Goal: Task Accomplishment & Management: Complete application form

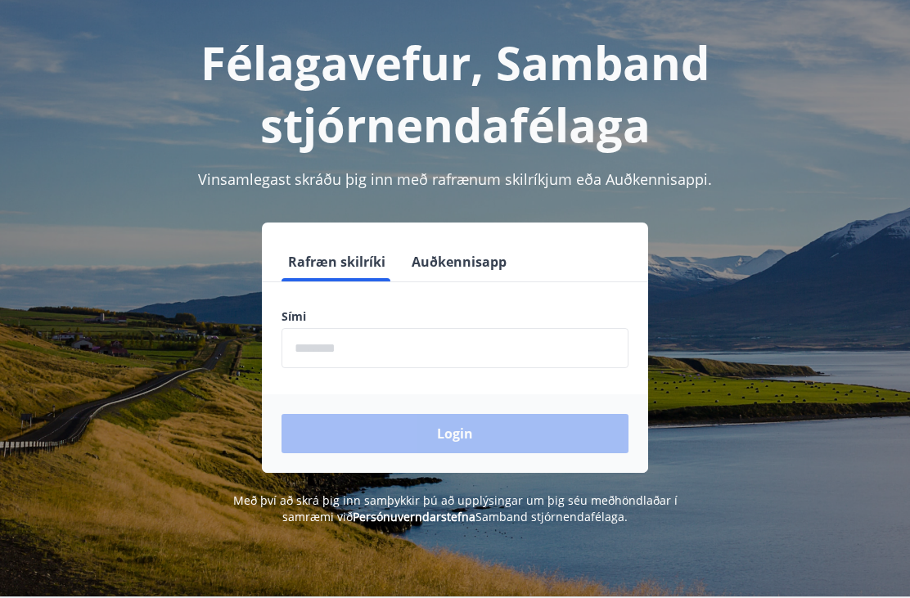
scroll to position [67, 0]
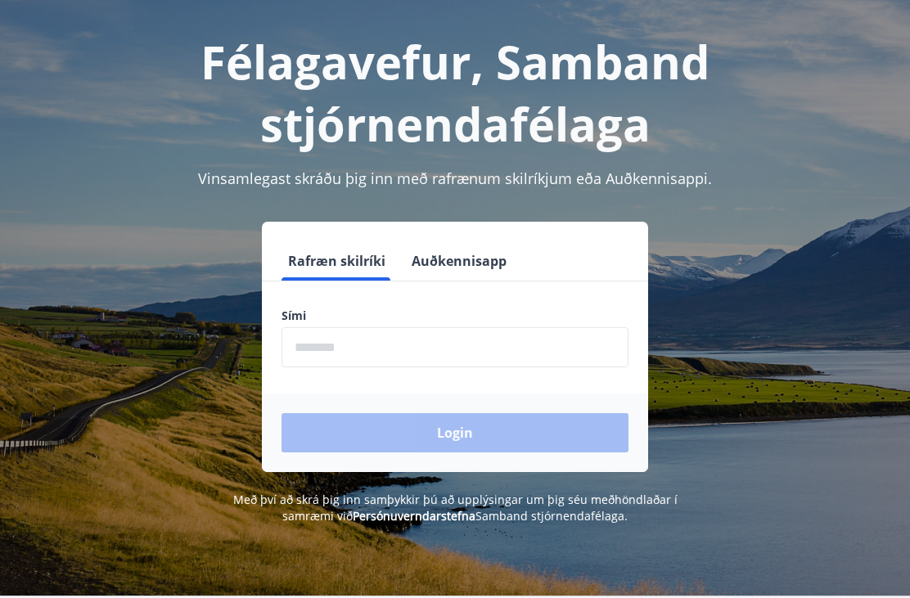
click at [488, 349] on input "phone" at bounding box center [454, 347] width 347 height 40
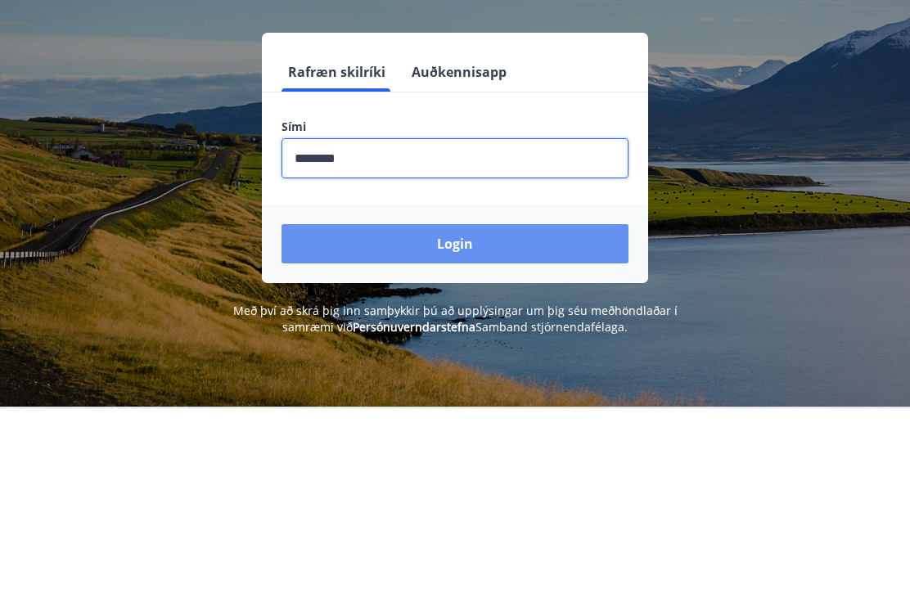
type input "********"
click at [460, 414] on button "Login" at bounding box center [454, 433] width 347 height 39
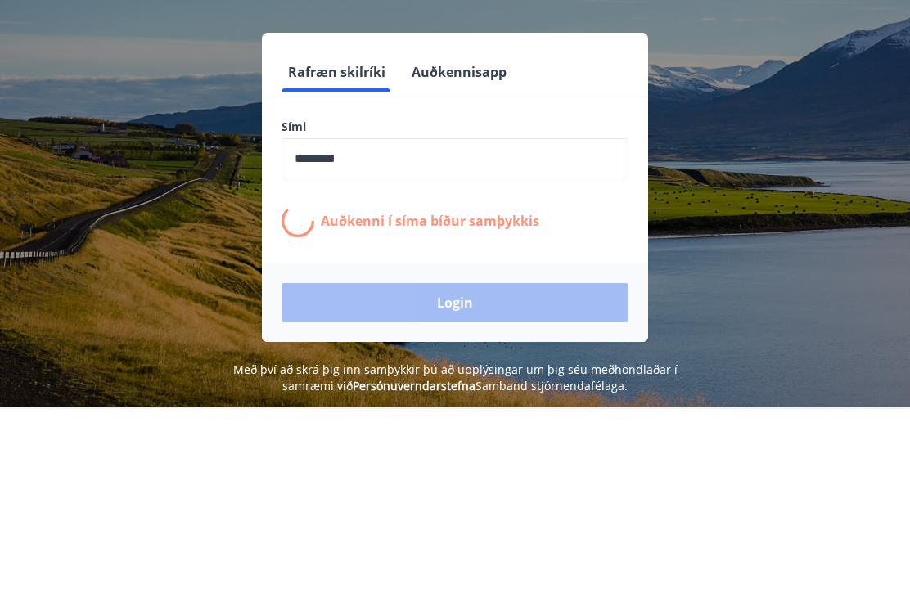
scroll to position [203, 0]
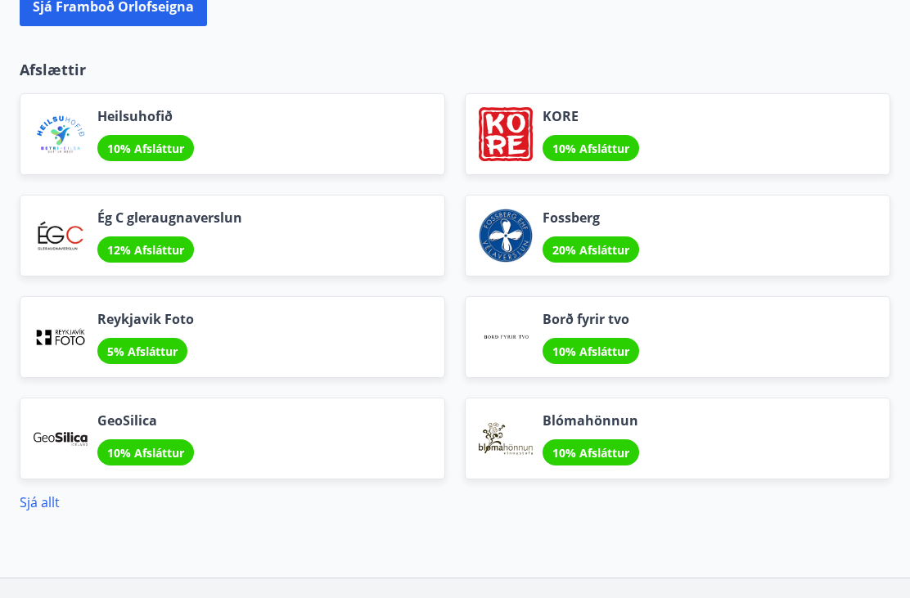
scroll to position [1984, 0]
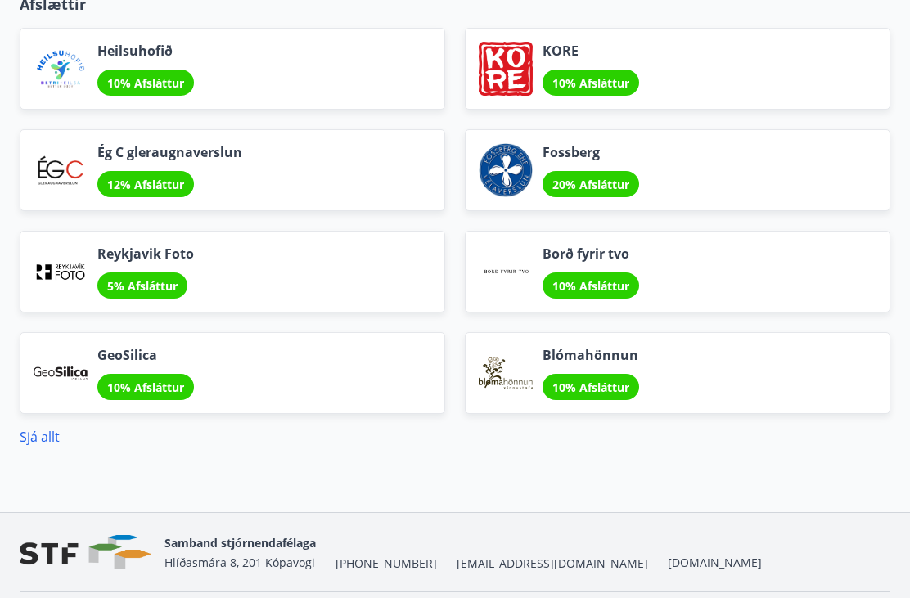
click at [53, 443] on link "Sjá allt" at bounding box center [40, 437] width 40 height 18
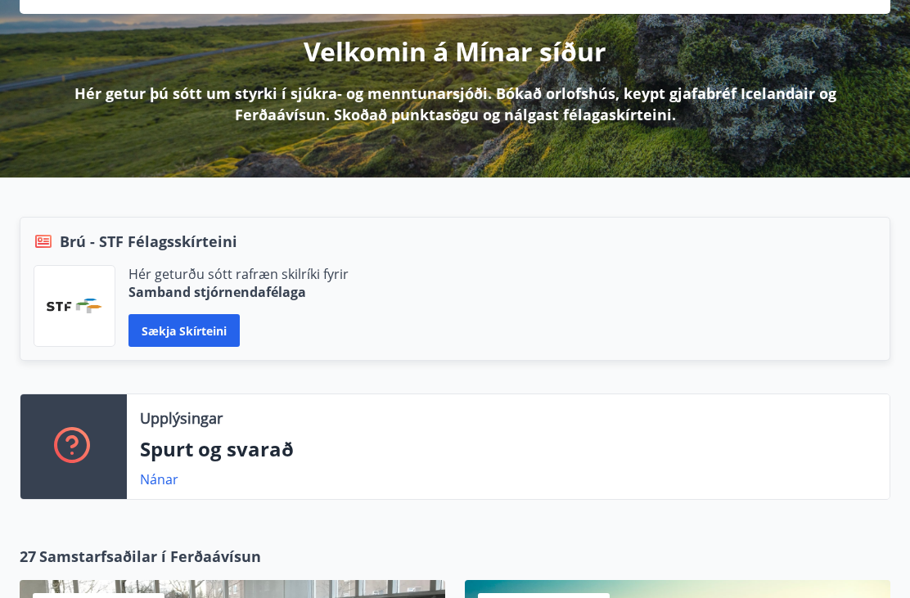
scroll to position [191, 0]
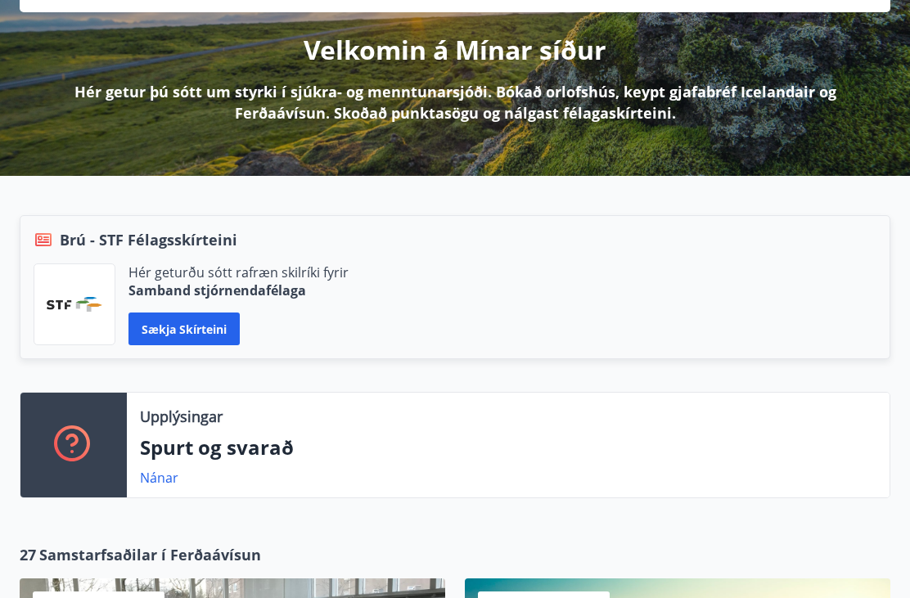
click at [169, 474] on link "Nánar" at bounding box center [159, 478] width 38 height 18
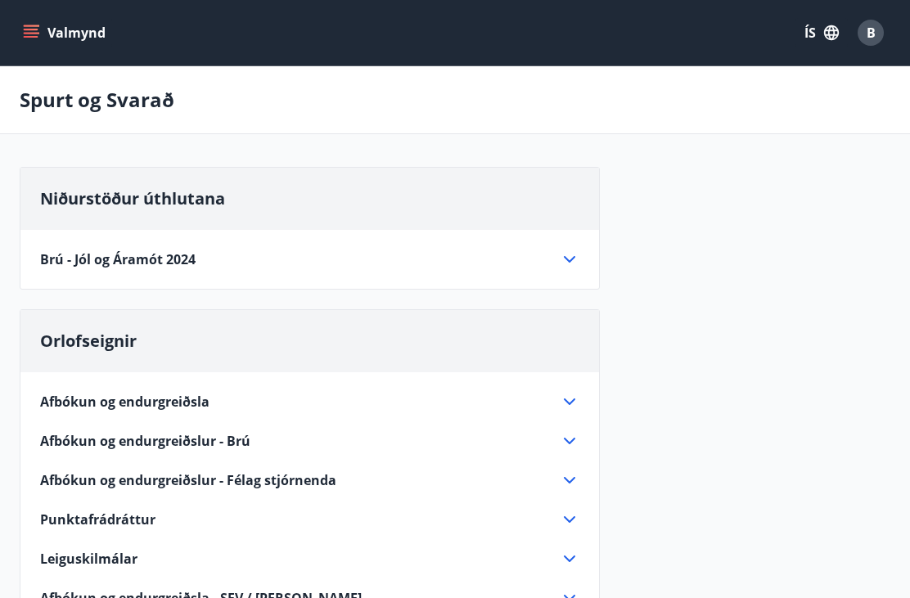
click at [120, 96] on p "Spurt og Svarað" at bounding box center [97, 100] width 155 height 28
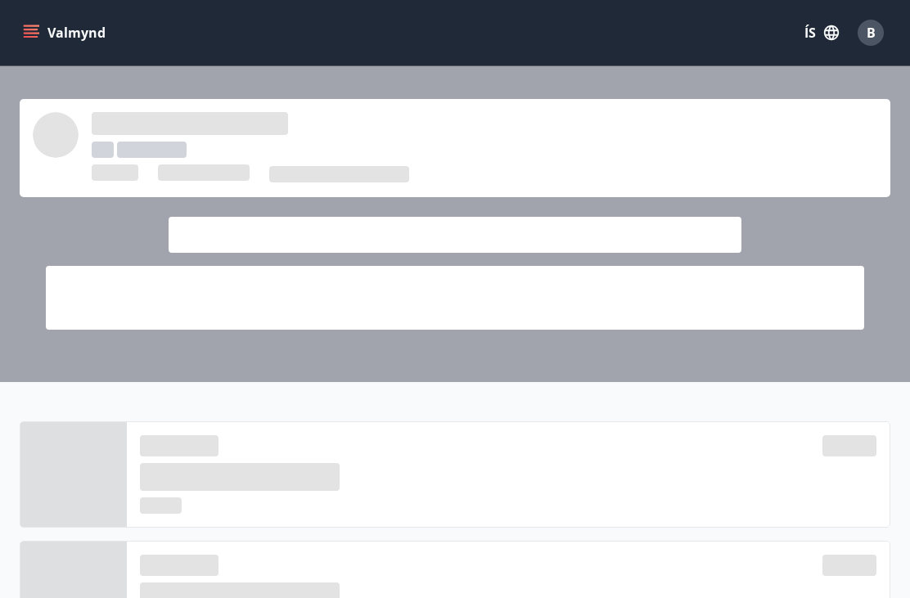
scroll to position [244, 0]
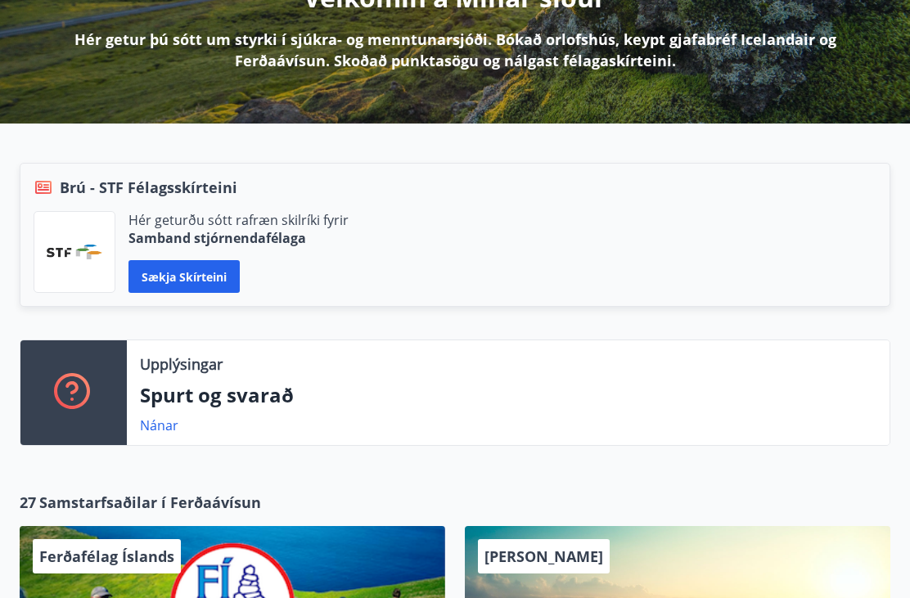
click at [185, 268] on button "Sækja skírteini" at bounding box center [183, 276] width 111 height 33
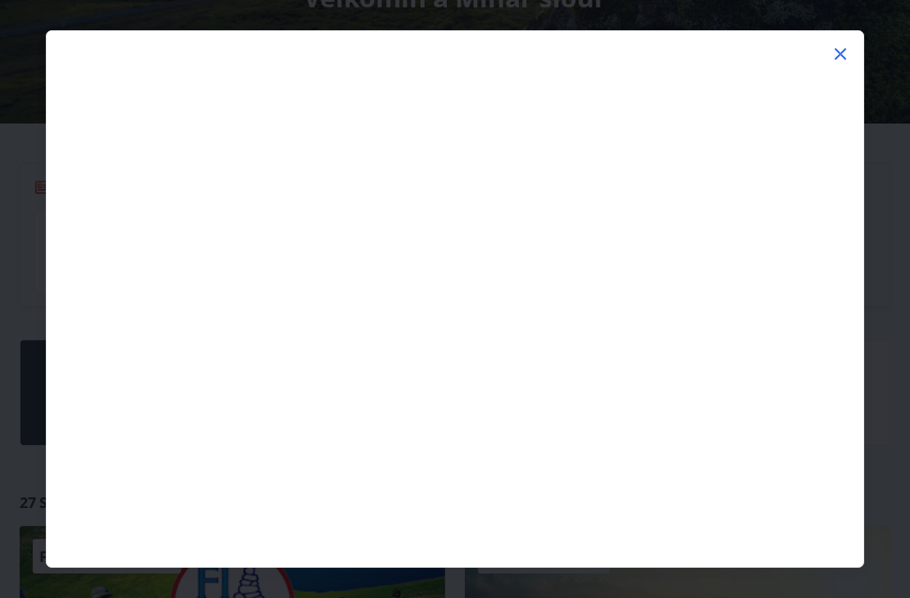
click at [849, 45] on icon at bounding box center [840, 54] width 20 height 20
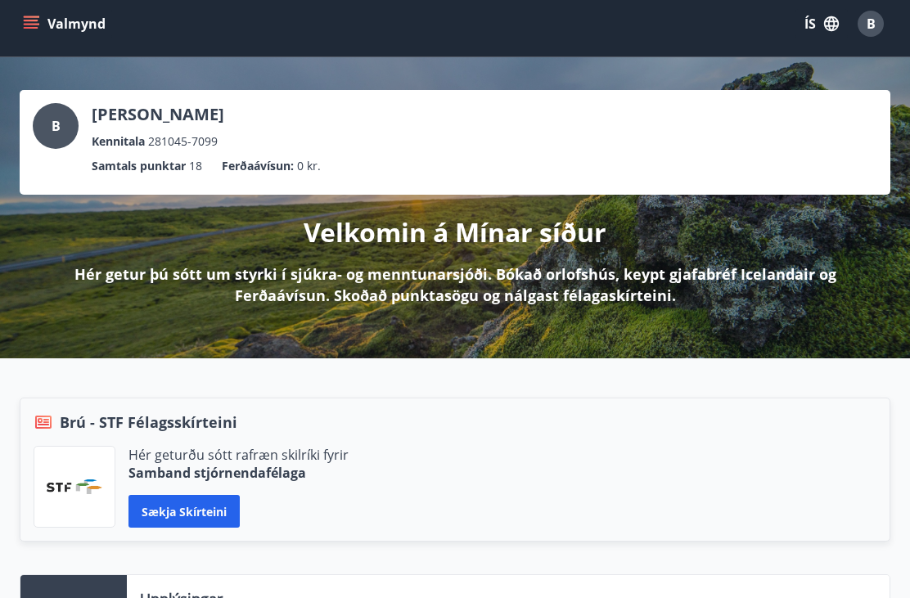
scroll to position [0, 0]
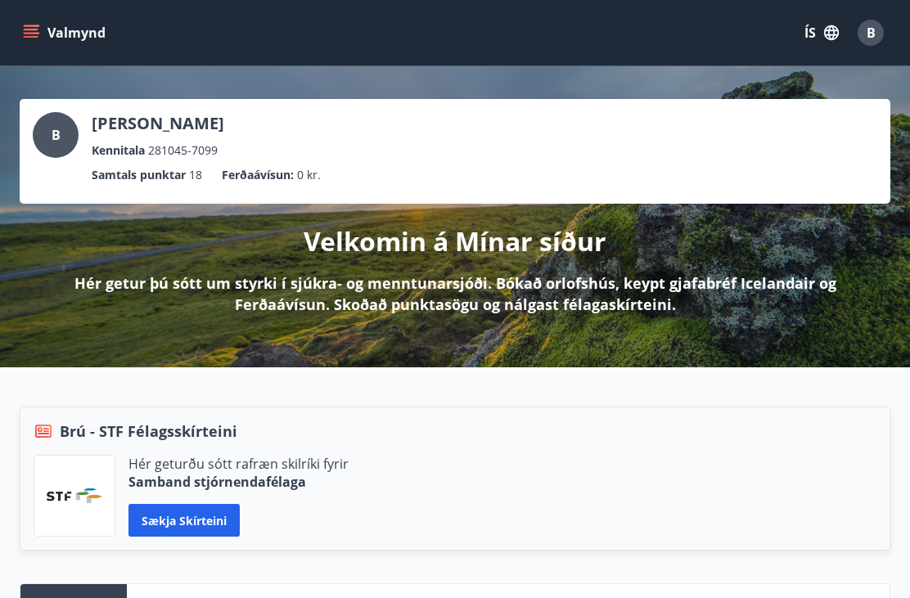
click at [250, 286] on p "Hér getur þú sótt um styrki í sjúkra- og menntunarsjóði. Bókað orlofshús, keypt…" at bounding box center [455, 293] width 818 height 43
click at [218, 281] on p "Hér getur þú sótt um styrki í sjúkra- og menntunarsjóði. Bókað orlofshús, keypt…" at bounding box center [455, 293] width 818 height 43
click at [387, 290] on p "Hér getur þú sótt um styrki í sjúkra- og menntunarsjóði. Bókað orlofshús, keypt…" at bounding box center [455, 293] width 818 height 43
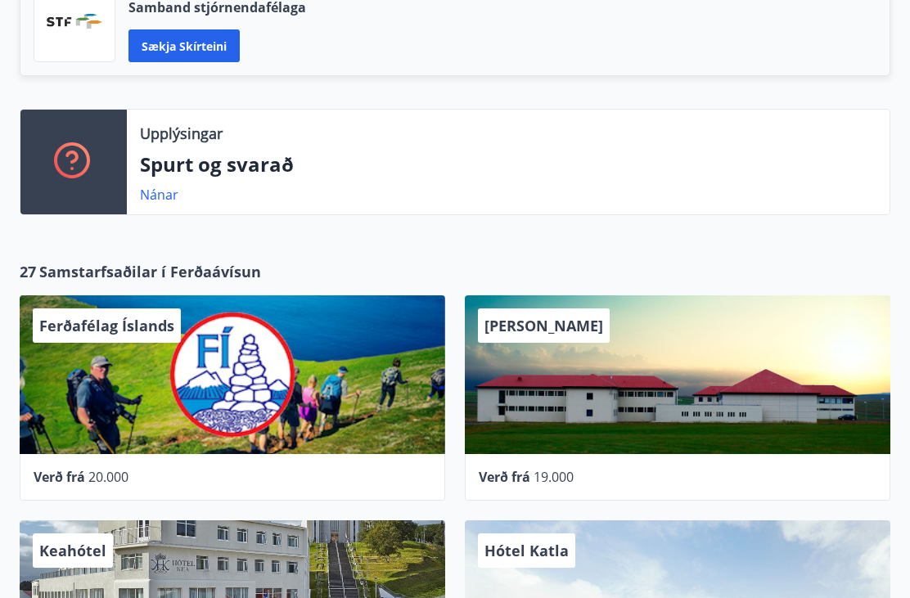
scroll to position [475, 0]
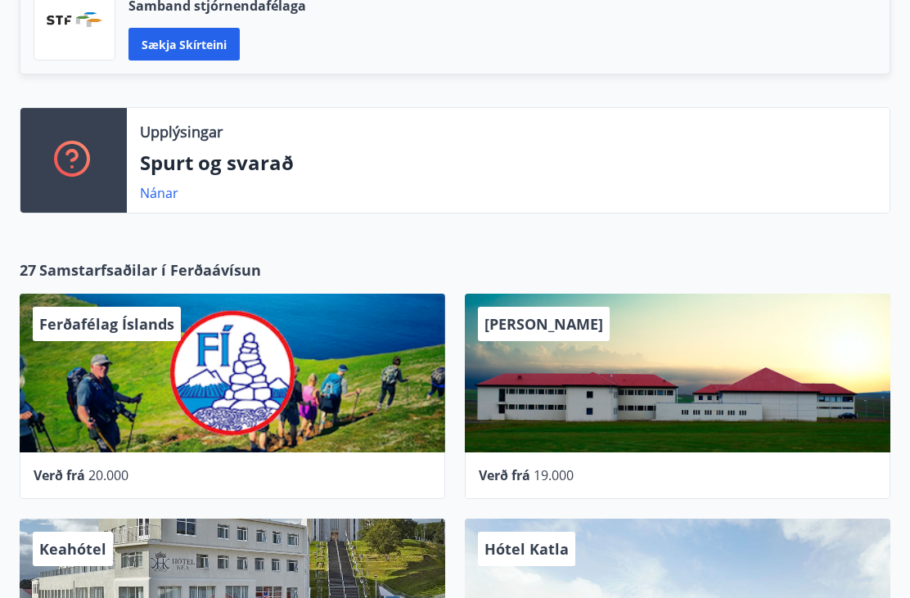
click at [172, 191] on link "Nánar" at bounding box center [159, 193] width 38 height 18
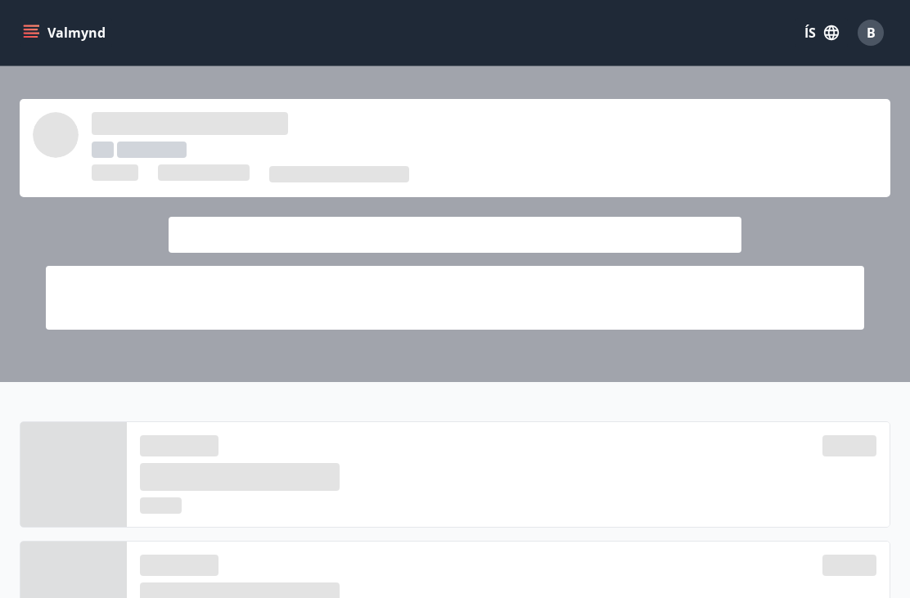
scroll to position [528, 0]
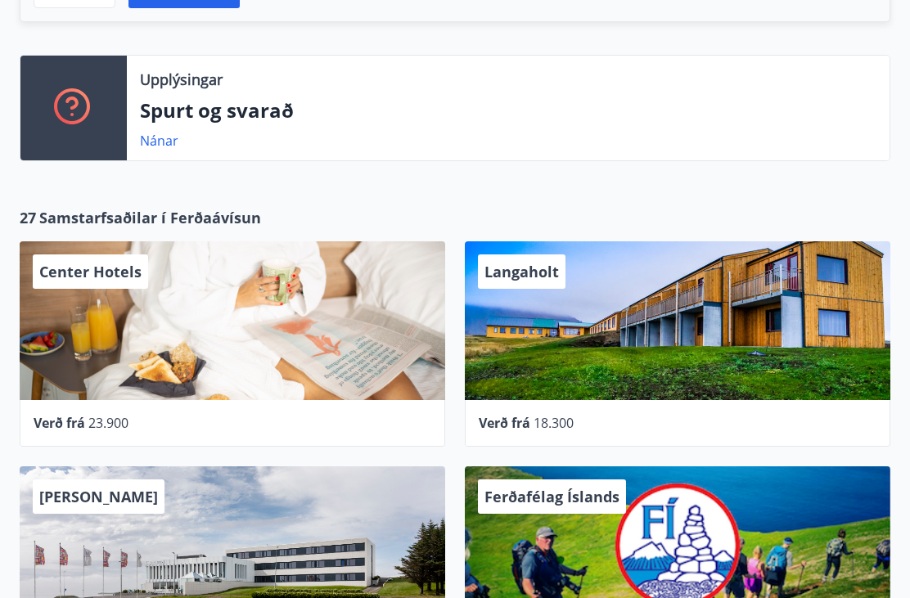
click at [168, 125] on div "Upplýsingar Spurt og svarað Nánar" at bounding box center [508, 108] width 762 height 105
click at [163, 138] on link "Nánar" at bounding box center [159, 141] width 38 height 18
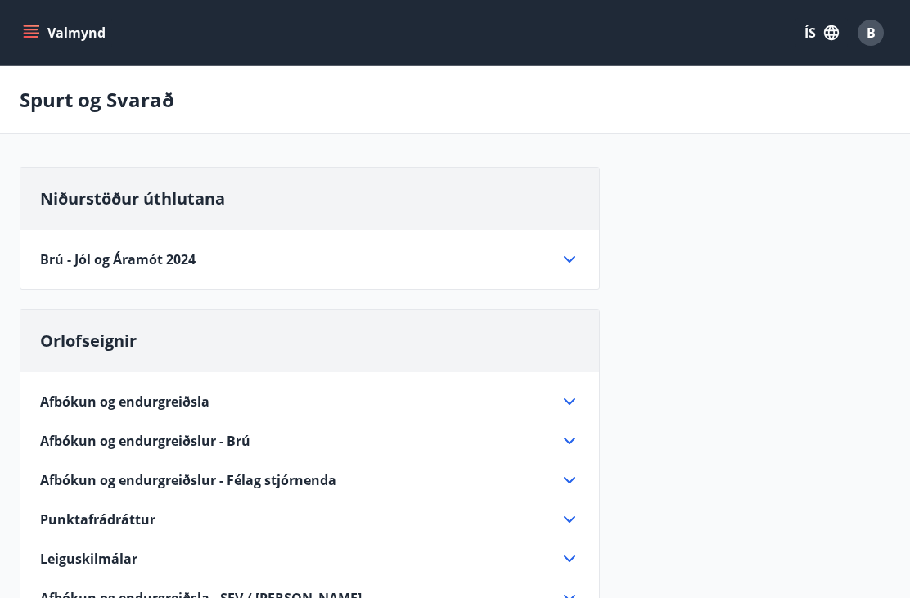
click at [82, 41] on button "Valmynd" at bounding box center [66, 32] width 92 height 29
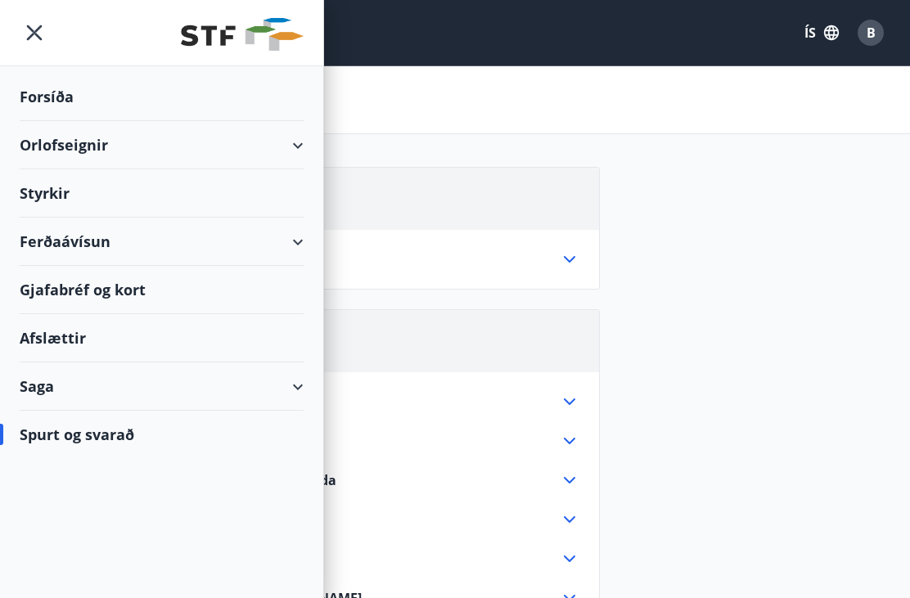
click at [52, 186] on div "Styrkir" at bounding box center [162, 193] width 284 height 48
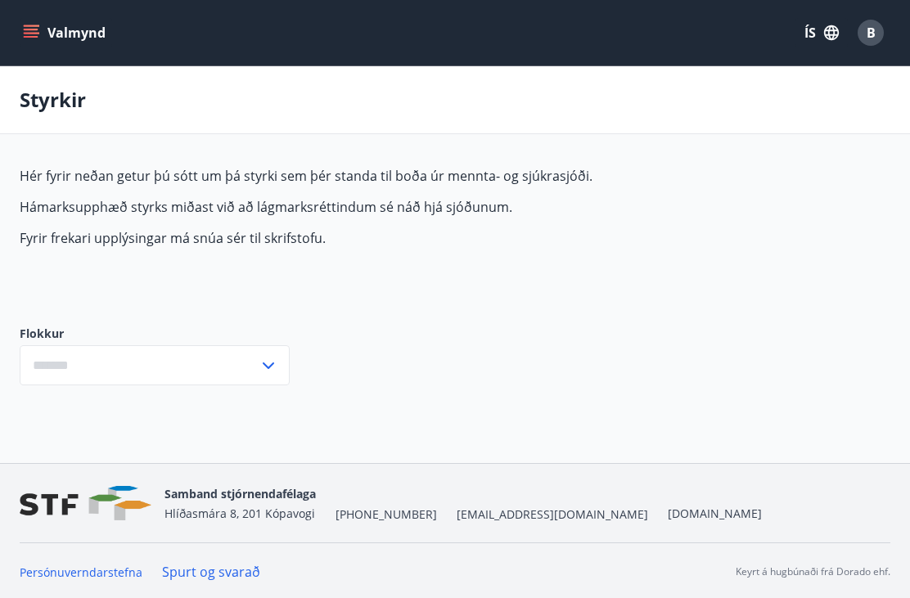
type input "***"
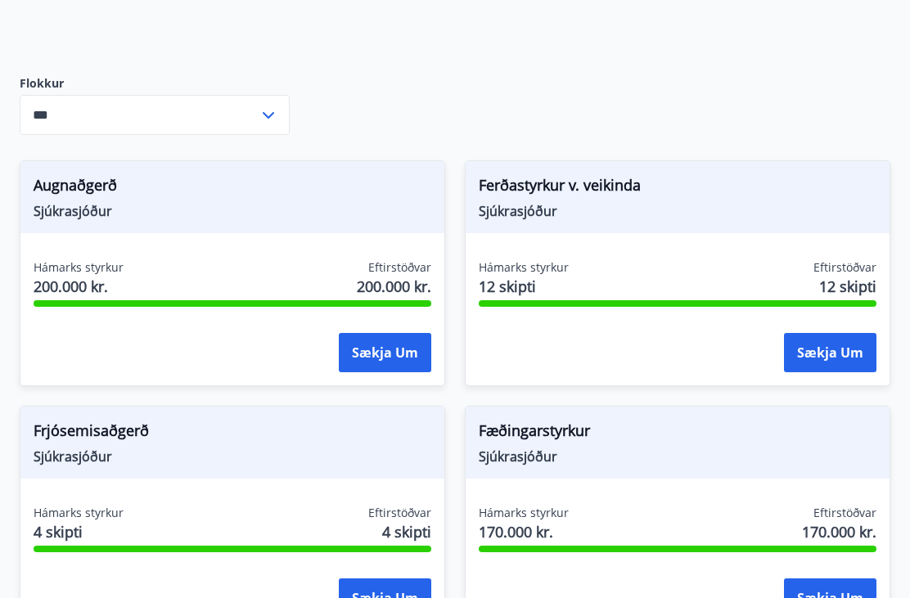
scroll to position [252, 0]
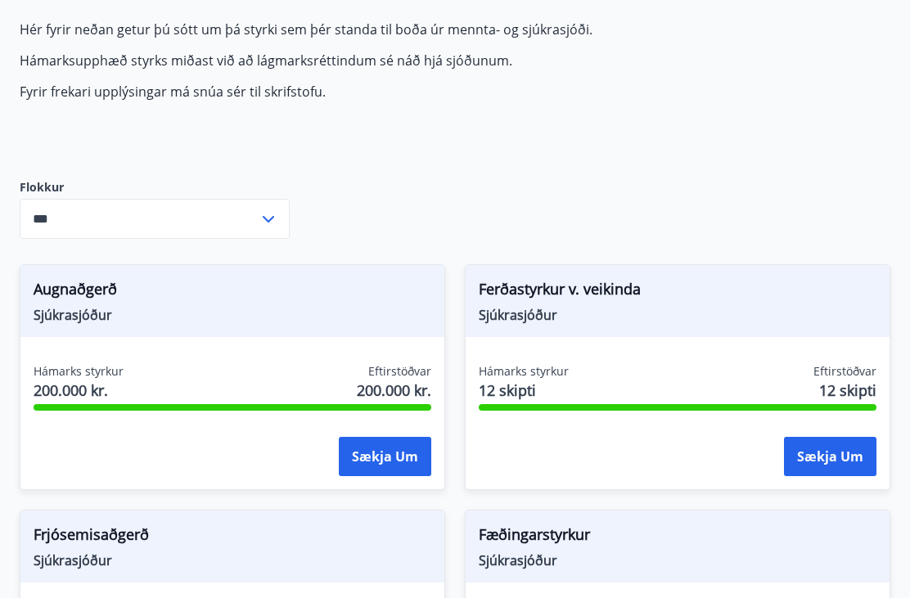
scroll to position [0, 0]
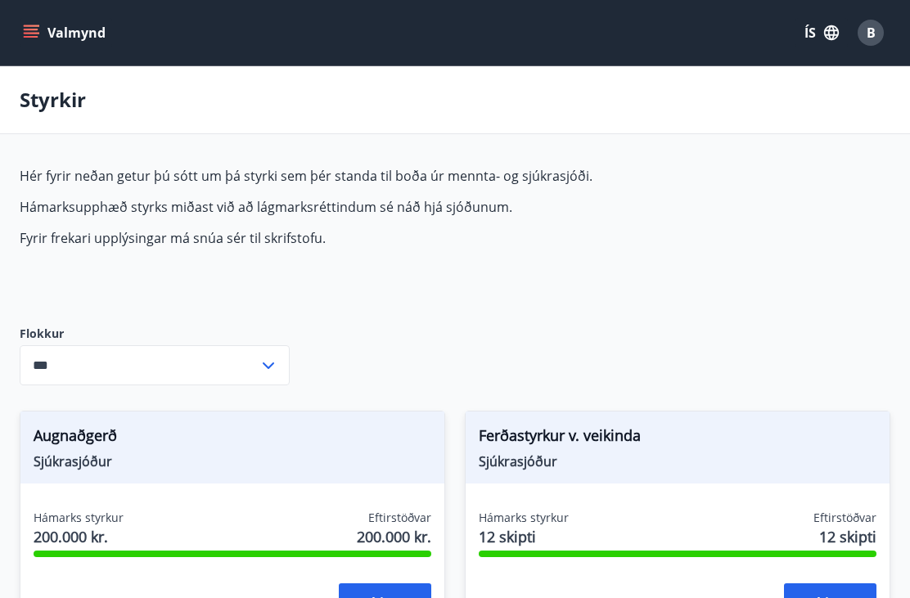
click at [7, 592] on div "Augnaðgerð Sjúkrasjóður Hámarks styrkur 200.000 kr. Eftirstöðvar 200.000 kr. Sæ…" at bounding box center [222, 513] width 445 height 245
click at [593, 281] on div "Hér fyrir neðan getur þú sótt um þá styrki sem þér standa til boða úr mennta- o…" at bounding box center [406, 233] width 772 height 133
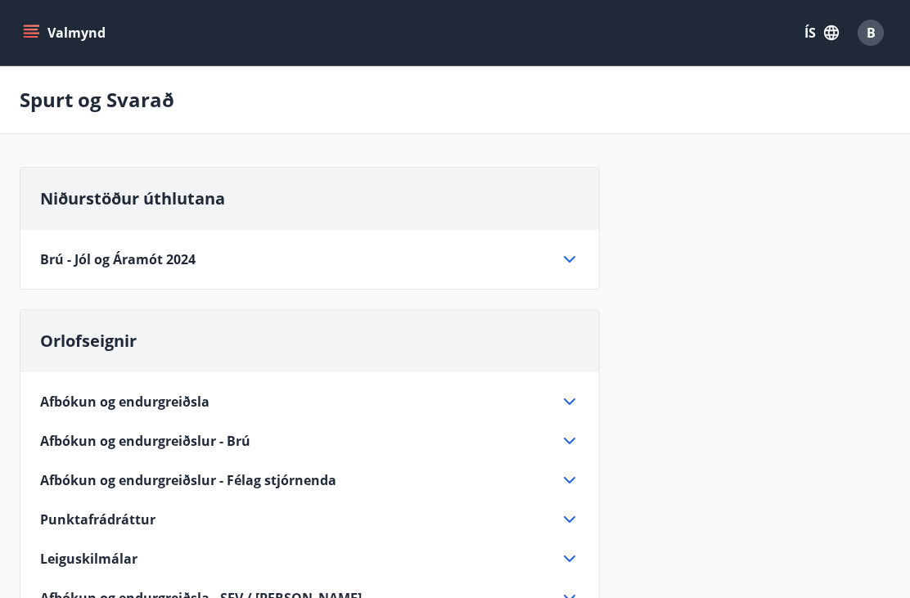
click at [84, 25] on button "Valmynd" at bounding box center [66, 32] width 92 height 29
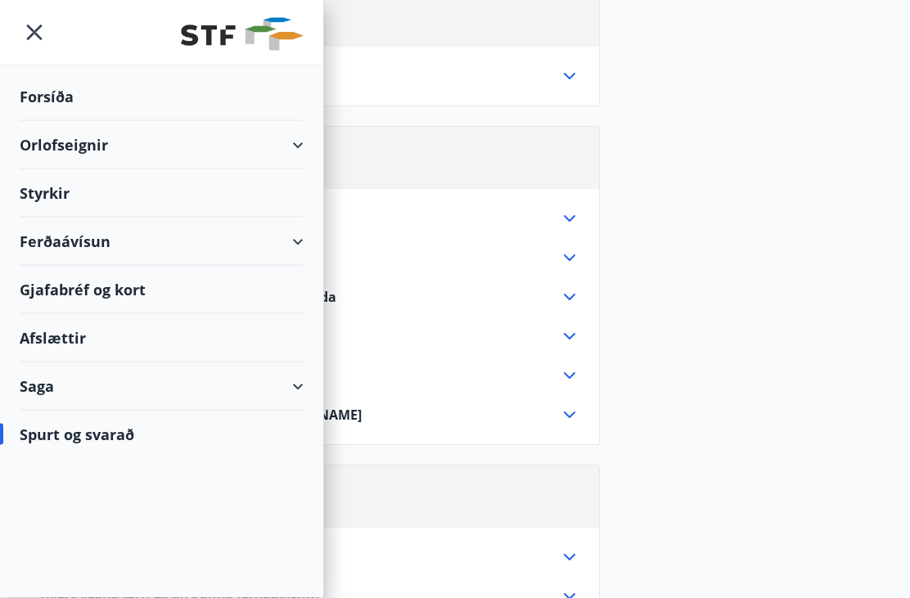
scroll to position [184, 0]
click at [59, 178] on div "Styrkir" at bounding box center [162, 193] width 284 height 48
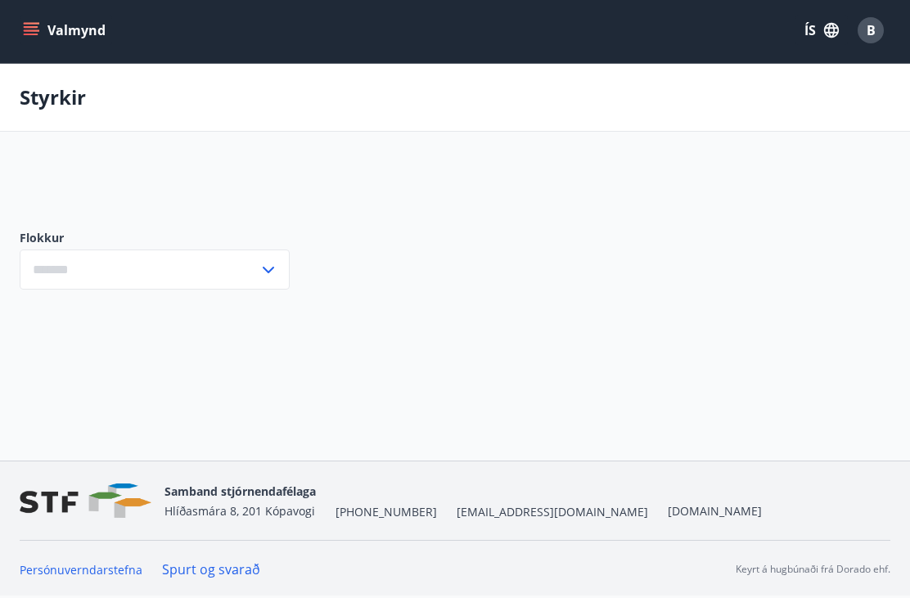
scroll to position [2, 0]
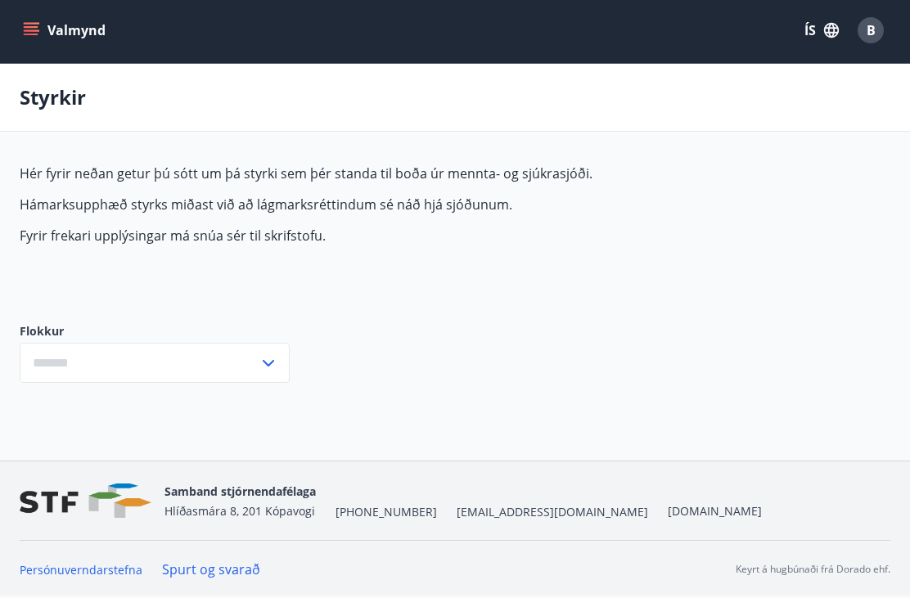
type input "***"
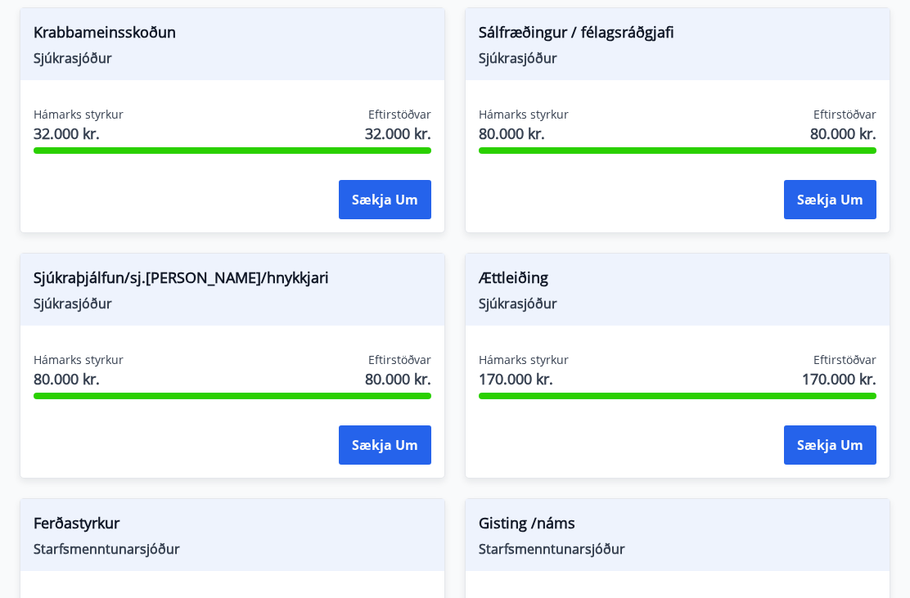
scroll to position [1630, 0]
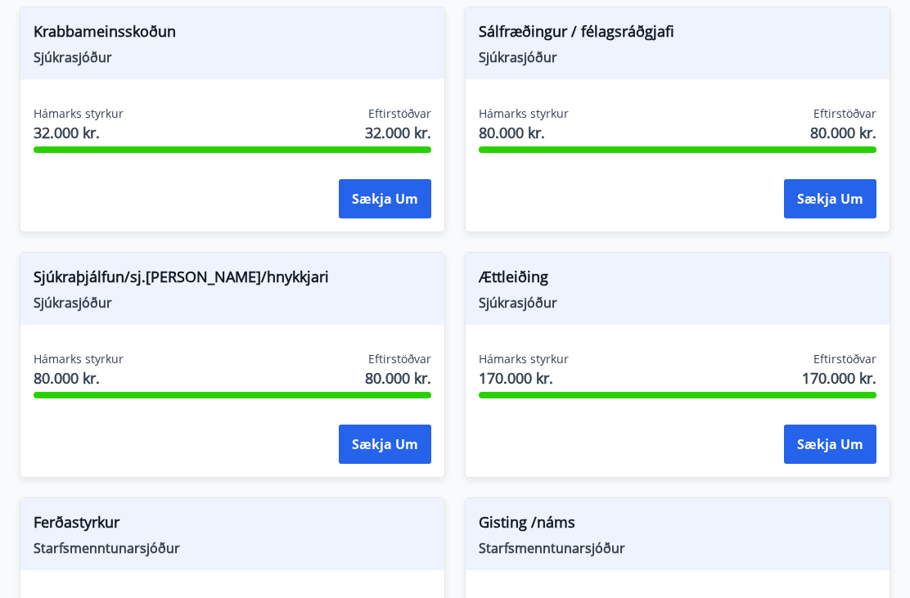
click at [160, 277] on span "Sjúkraþjálfun/sj.[PERSON_NAME]/hnykkjari" at bounding box center [233, 281] width 398 height 28
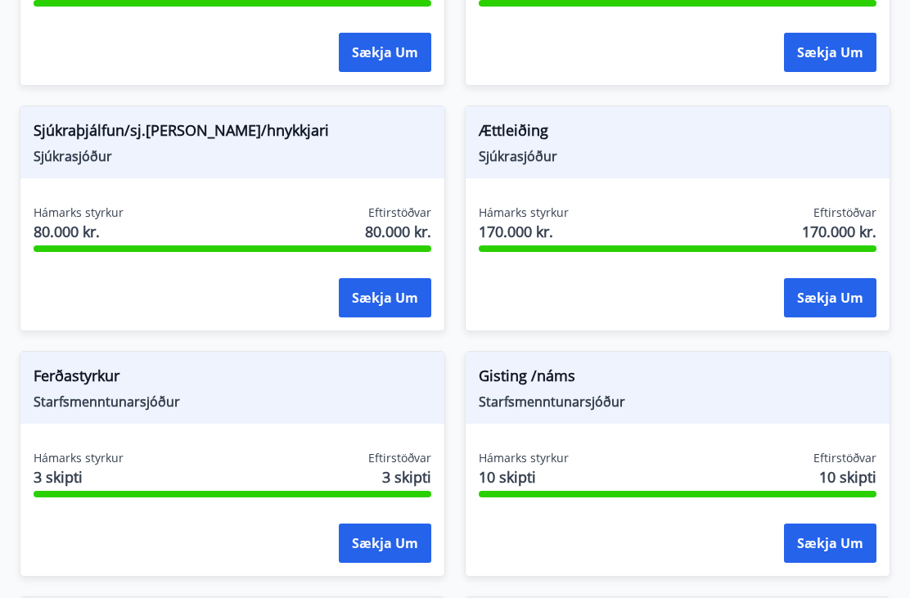
scroll to position [1778, 0]
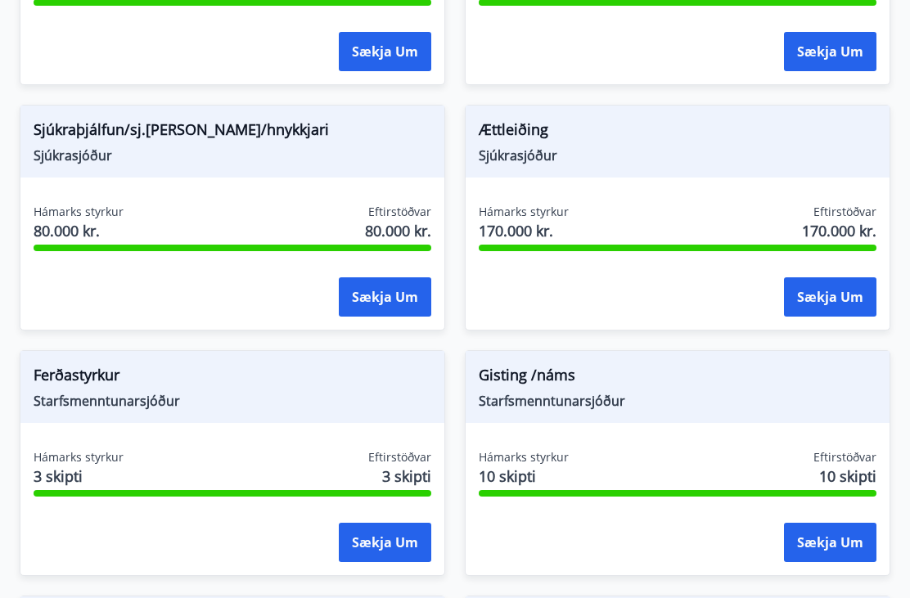
click at [390, 297] on button "Sækja um" at bounding box center [385, 296] width 92 height 39
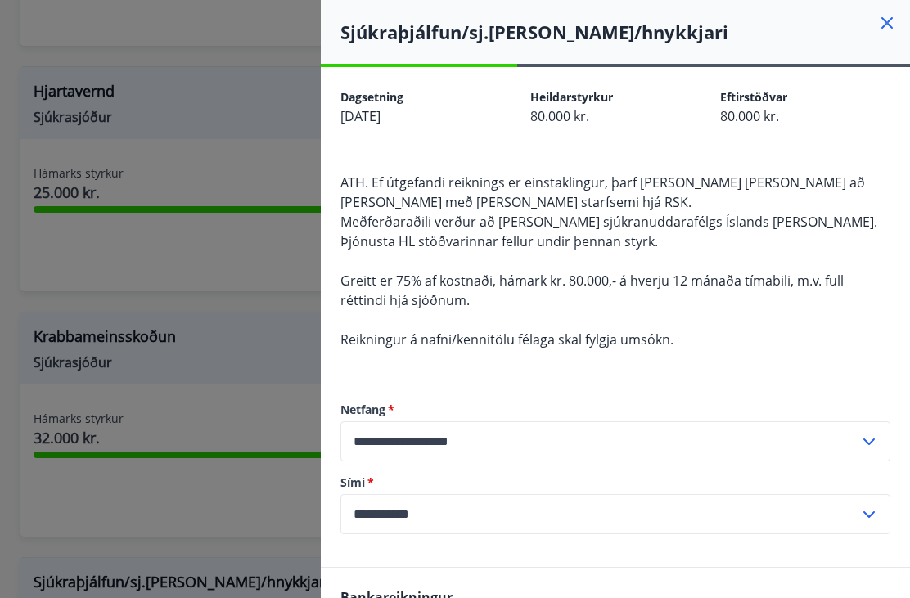
scroll to position [1325, 0]
click at [897, 4] on div "Sjúkraþjálfun/sj.[PERSON_NAME]/hnykkjari" at bounding box center [615, 32] width 589 height 64
click at [901, 11] on div "Sjúkraþjálfun/sj.[PERSON_NAME]/hnykkjari" at bounding box center [615, 32] width 589 height 64
click at [893, 13] on icon at bounding box center [887, 23] width 20 height 20
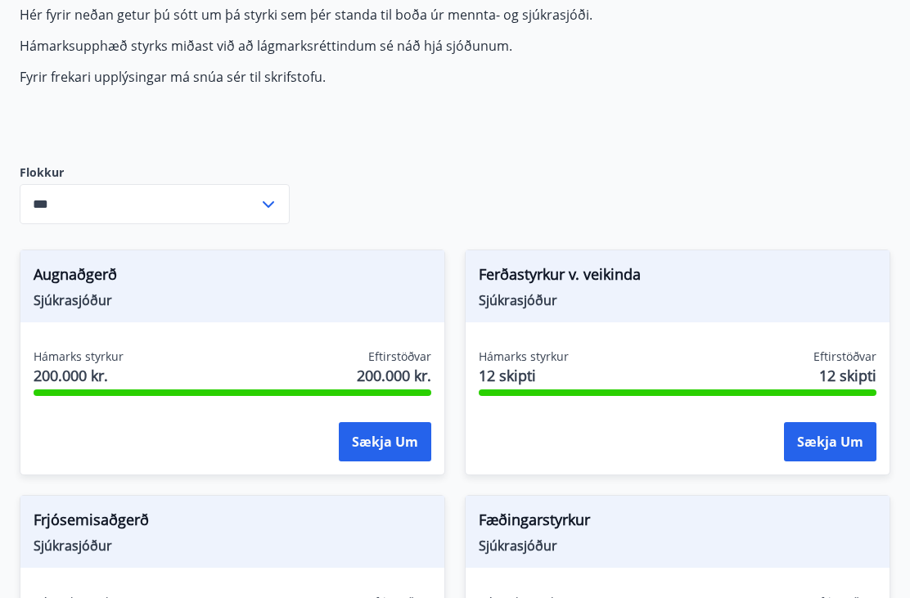
scroll to position [0, 0]
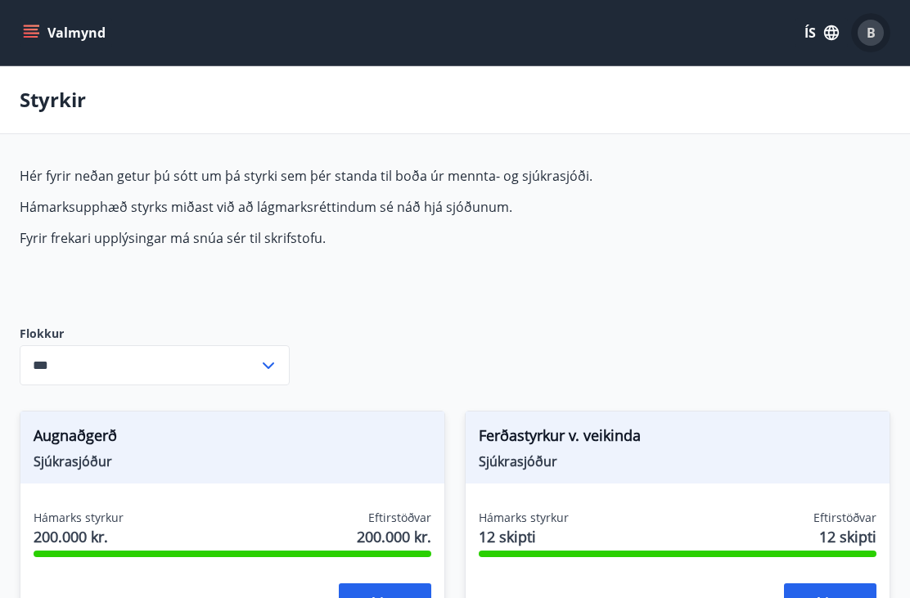
click at [880, 22] on span "B" at bounding box center [870, 33] width 26 height 26
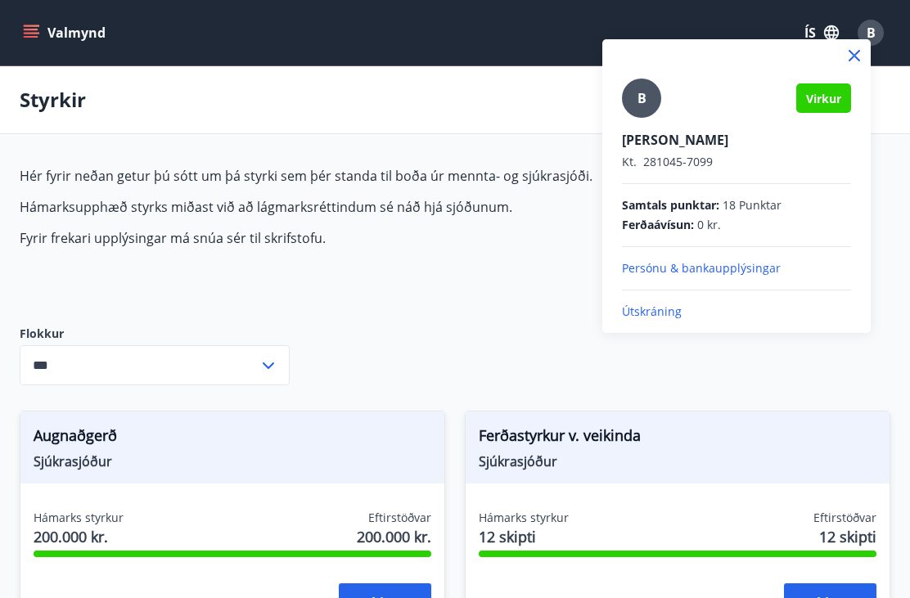
click at [663, 309] on p "Útskráning" at bounding box center [736, 311] width 229 height 16
